Goal: Check status: Check status

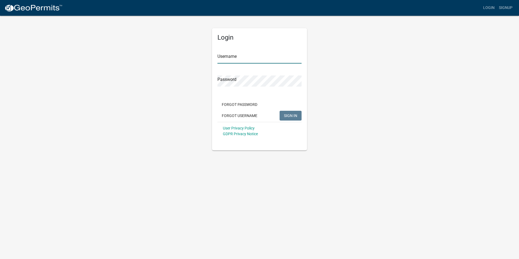
type input "[EMAIL_ADDRESS][DOMAIN_NAME]"
click at [290, 114] on span "SIGN IN" at bounding box center [290, 115] width 13 height 4
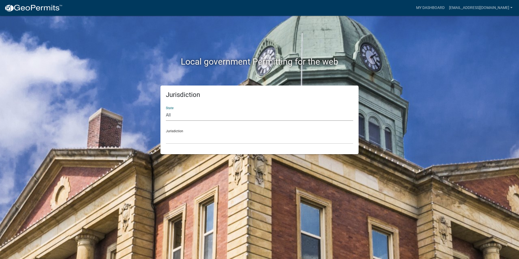
click at [183, 113] on select "All [US_STATE] [US_STATE] [US_STATE] [US_STATE] [US_STATE] [US_STATE] [US_STATE…" at bounding box center [259, 115] width 187 height 11
select select "[US_STATE]"
click at [166, 110] on select "All [US_STATE] [US_STATE] [US_STATE] [US_STATE] [US_STATE] [US_STATE] [US_STATE…" at bounding box center [259, 115] width 187 height 11
click at [190, 137] on select "[GEOGRAPHIC_DATA], [US_STATE] [GEOGRAPHIC_DATA], [US_STATE] [GEOGRAPHIC_DATA], …" at bounding box center [259, 138] width 187 height 11
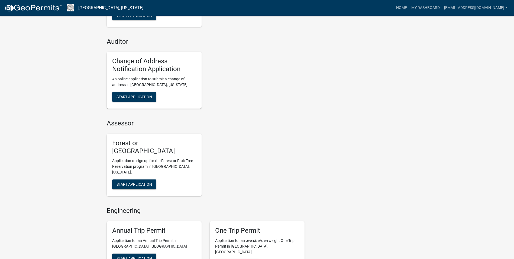
scroll to position [271, 0]
